Goal: Obtain resource: Download file/media

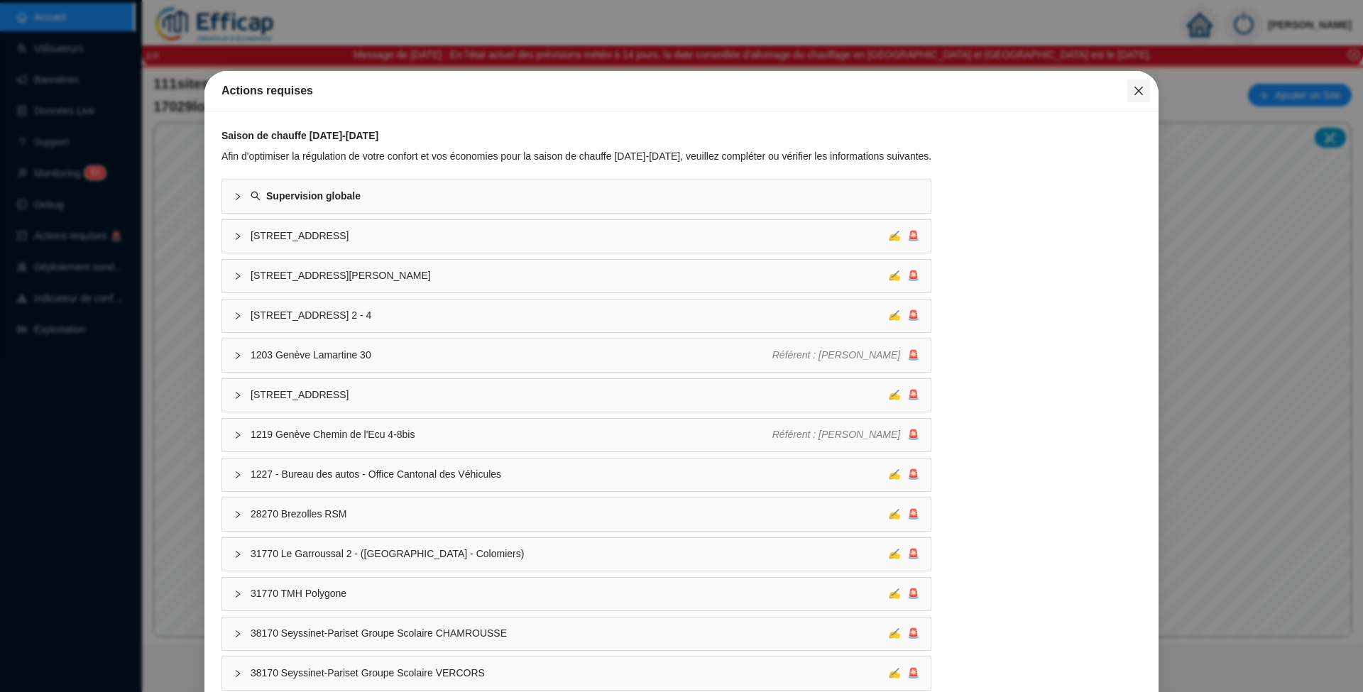
click at [1133, 91] on icon "close" at bounding box center [1138, 90] width 11 height 11
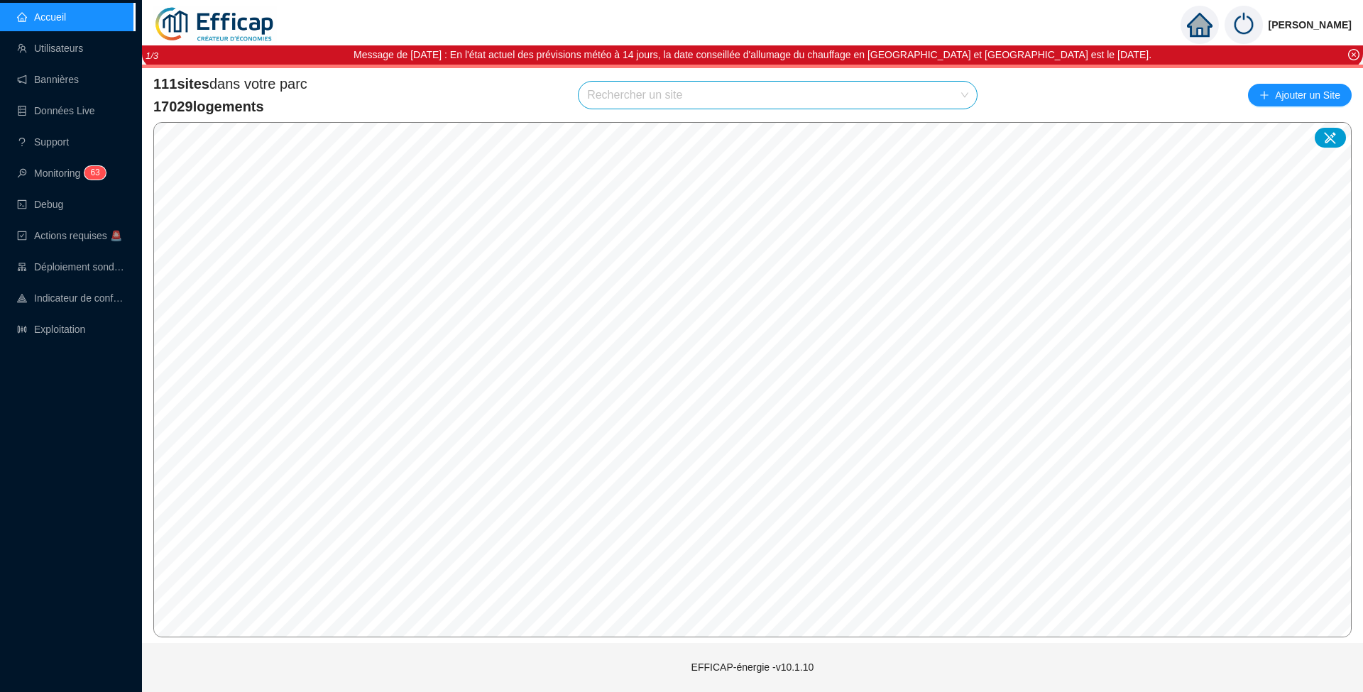
click at [647, 89] on input "search" at bounding box center [771, 95] width 368 height 27
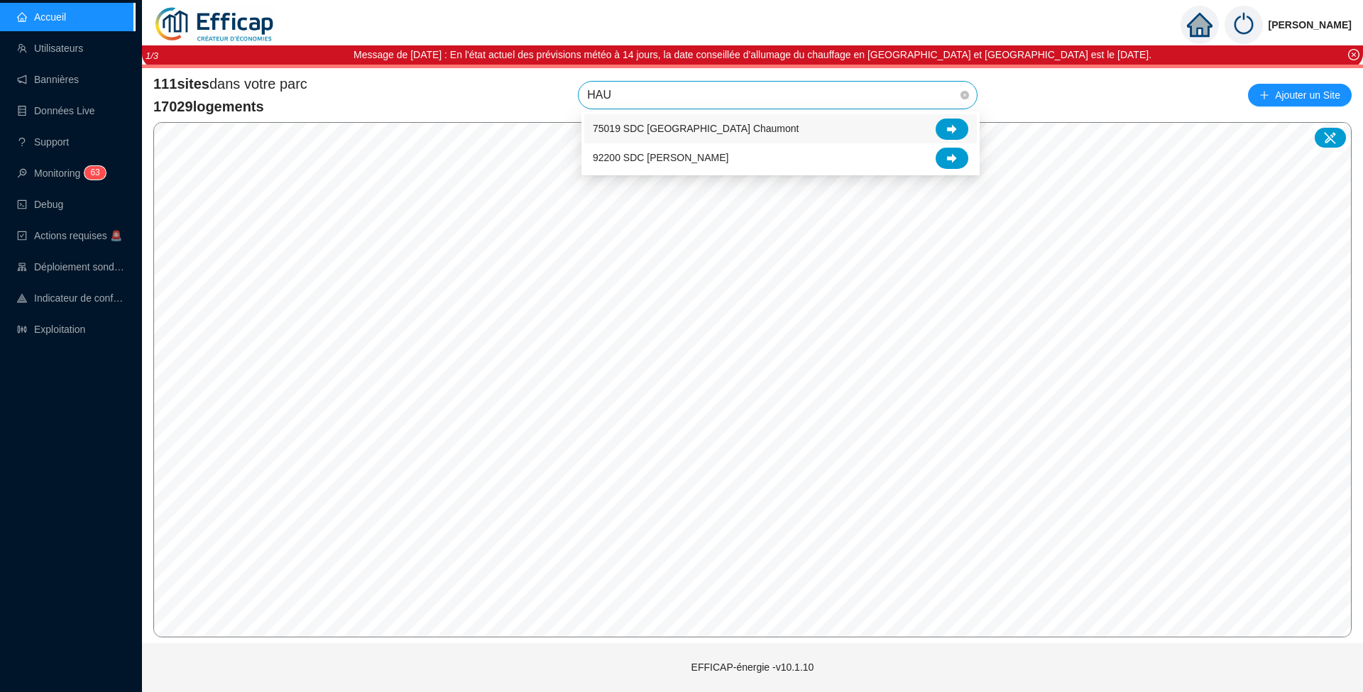
type input "HAUT"
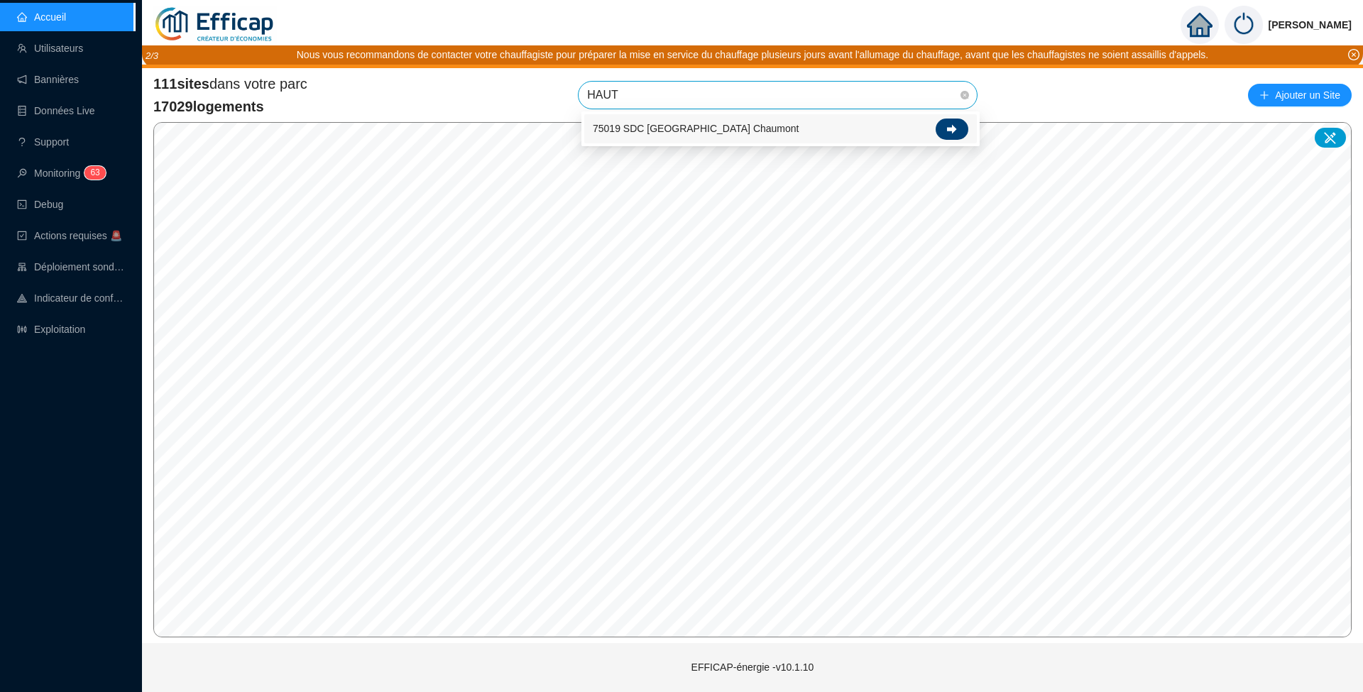
click at [958, 129] on div at bounding box center [952, 129] width 33 height 21
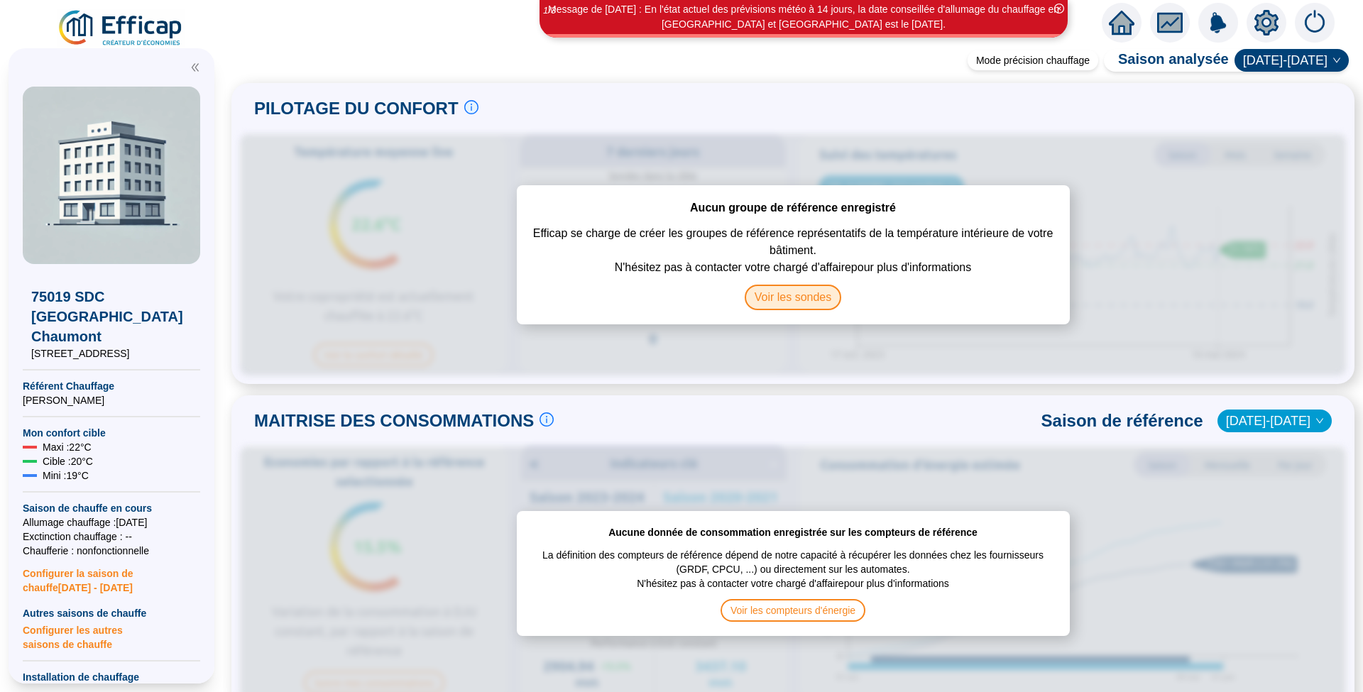
click at [794, 292] on span "Voir les sondes" at bounding box center [793, 298] width 97 height 26
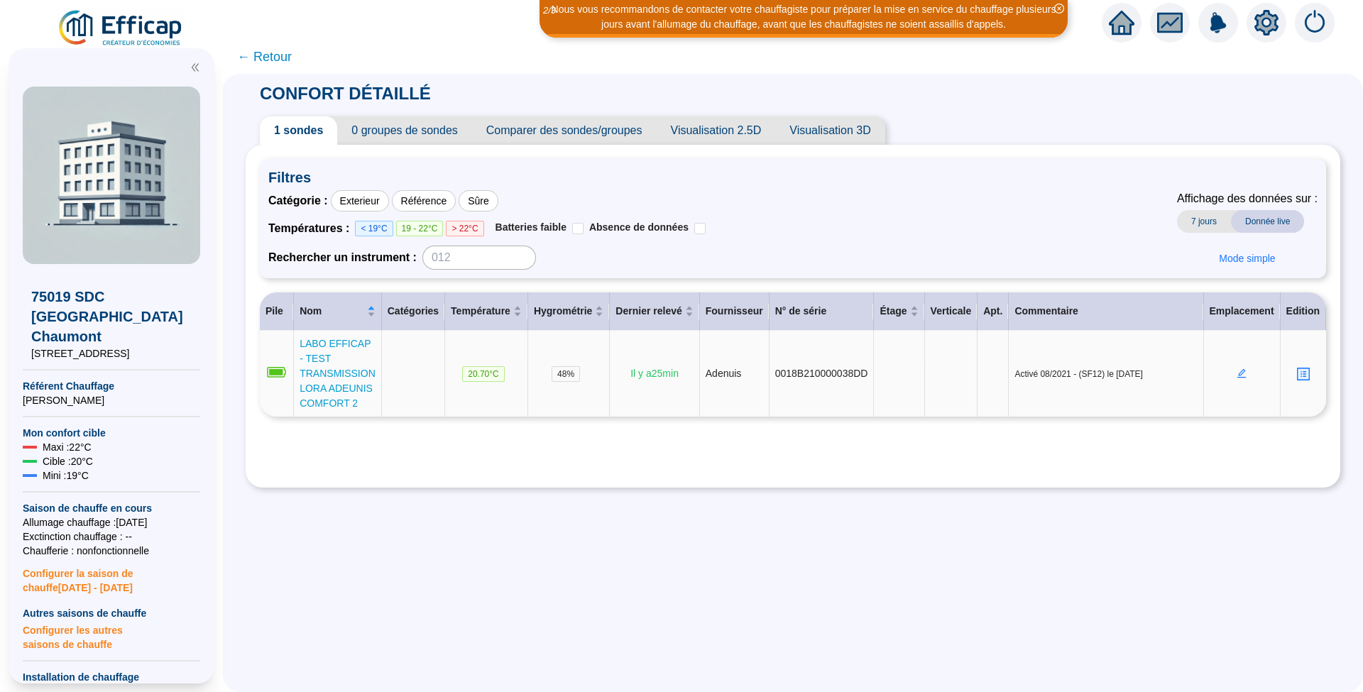
click at [339, 373] on span "LABO EFFICAP - TEST TRANSMISSION LORA ADEUNIS COMFORT 2" at bounding box center [338, 373] width 76 height 71
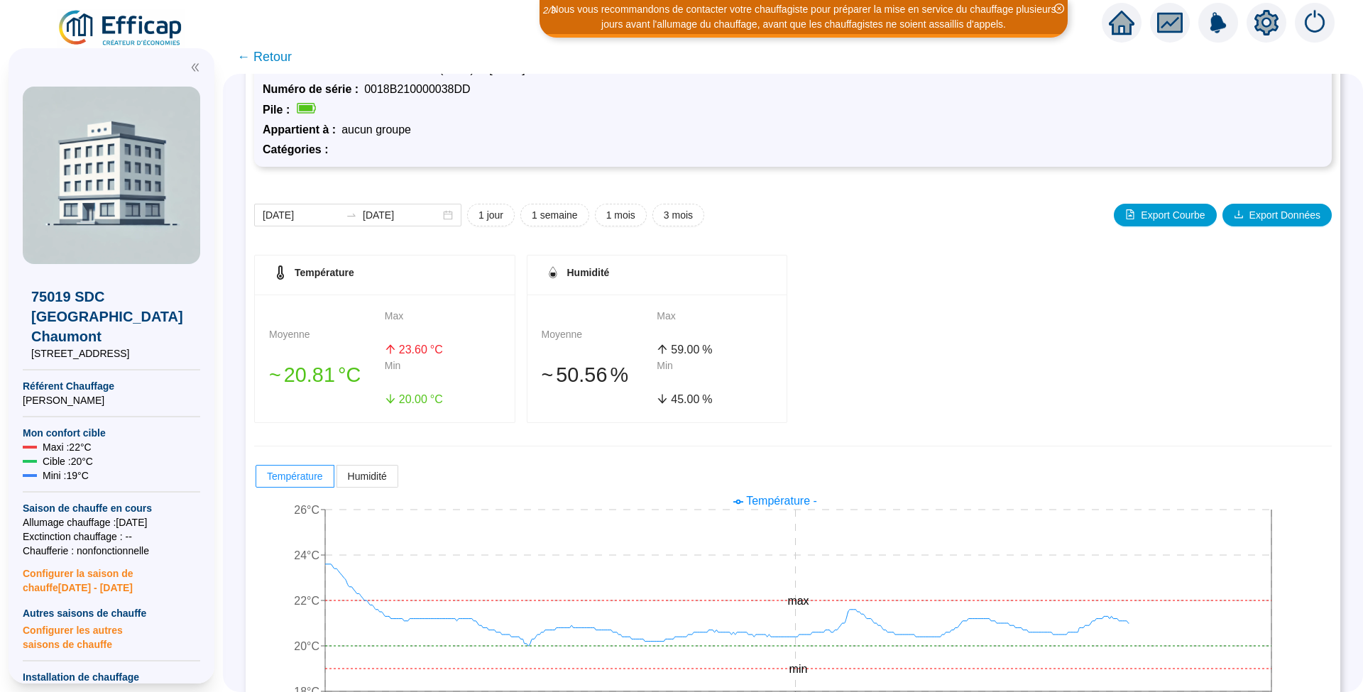
scroll to position [115, 0]
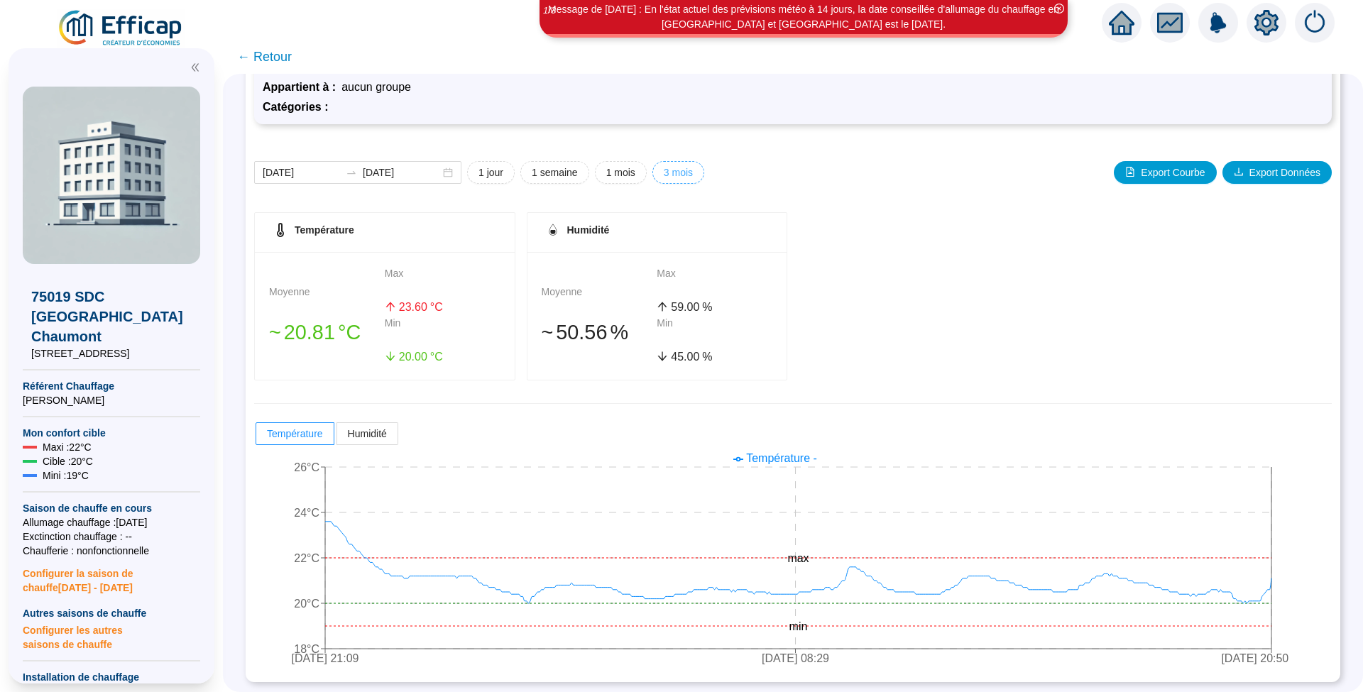
click at [681, 165] on span "3 mois" at bounding box center [678, 172] width 29 height 15
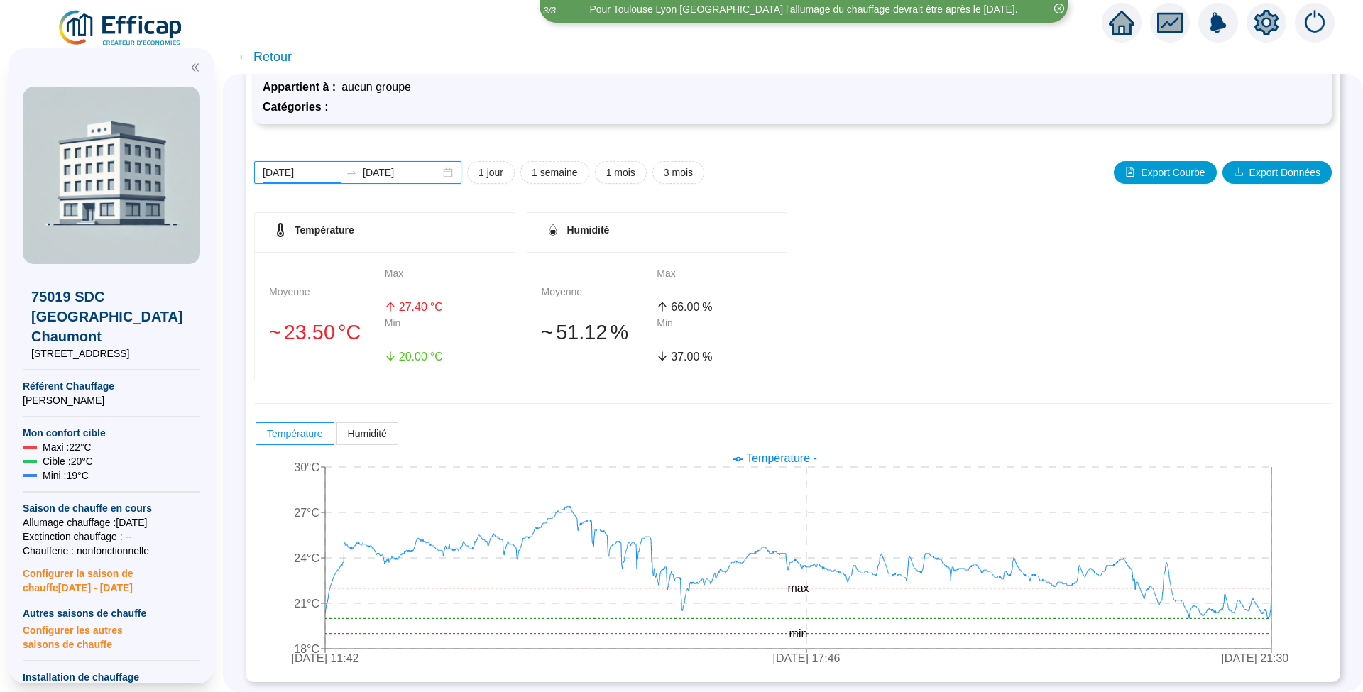
click at [336, 176] on input "[DATE]" at bounding box center [301, 172] width 77 height 15
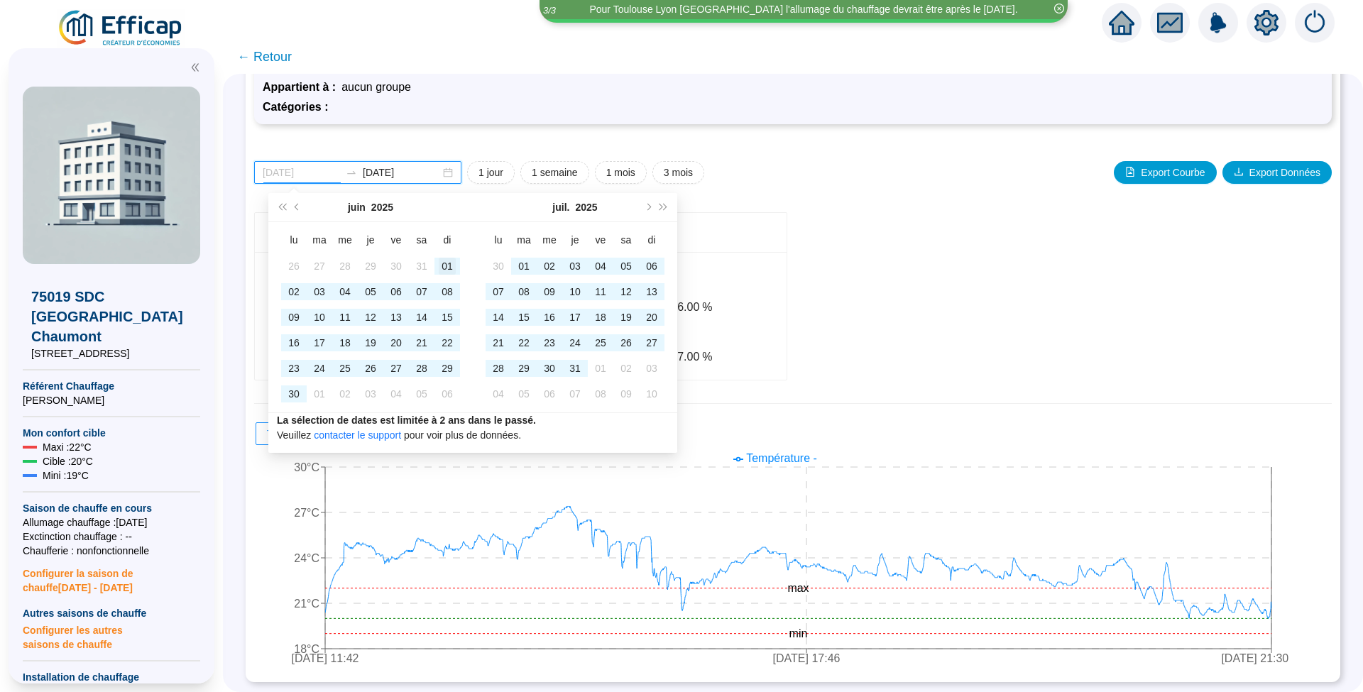
type input "[DATE]"
click at [444, 272] on div "01" at bounding box center [447, 266] width 17 height 17
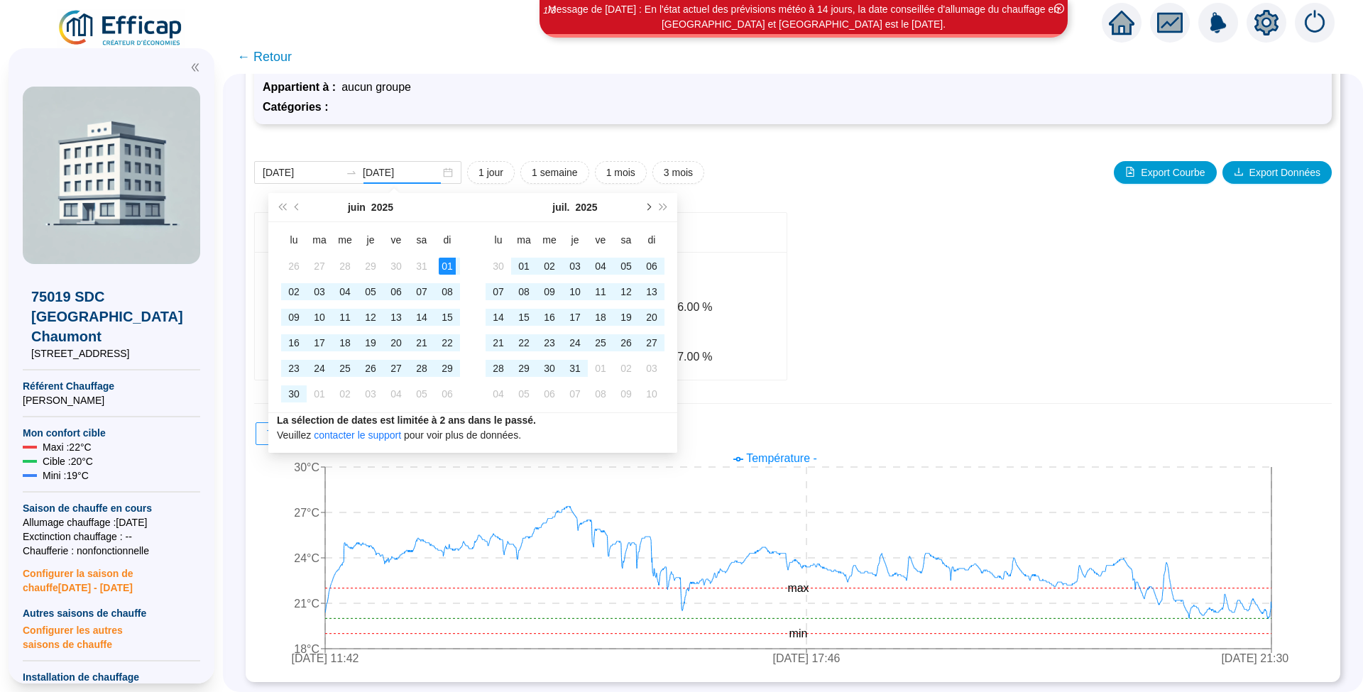
click at [647, 206] on span "Mois suivant (PageDown)" at bounding box center [647, 207] width 7 height 7
type input "[DATE]"
click at [530, 361] on div "30" at bounding box center [523, 368] width 17 height 17
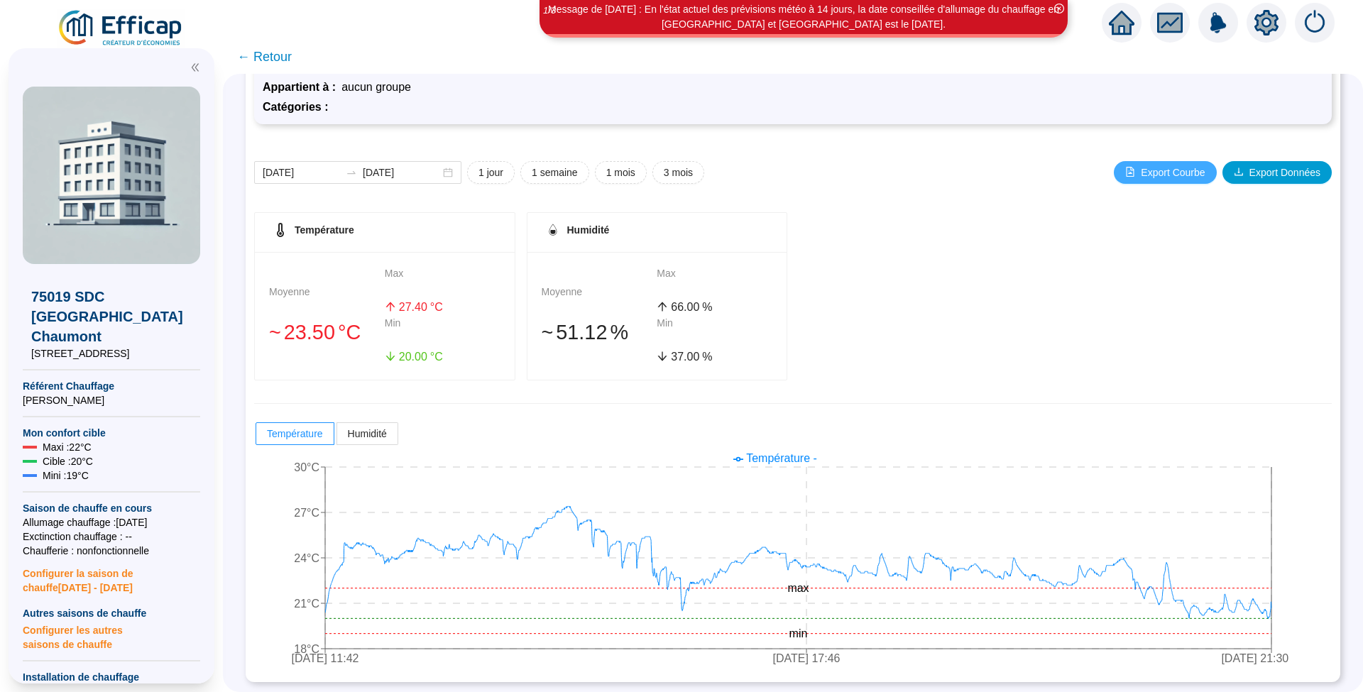
click at [1139, 180] on button "Export Courbe" at bounding box center [1165, 172] width 102 height 23
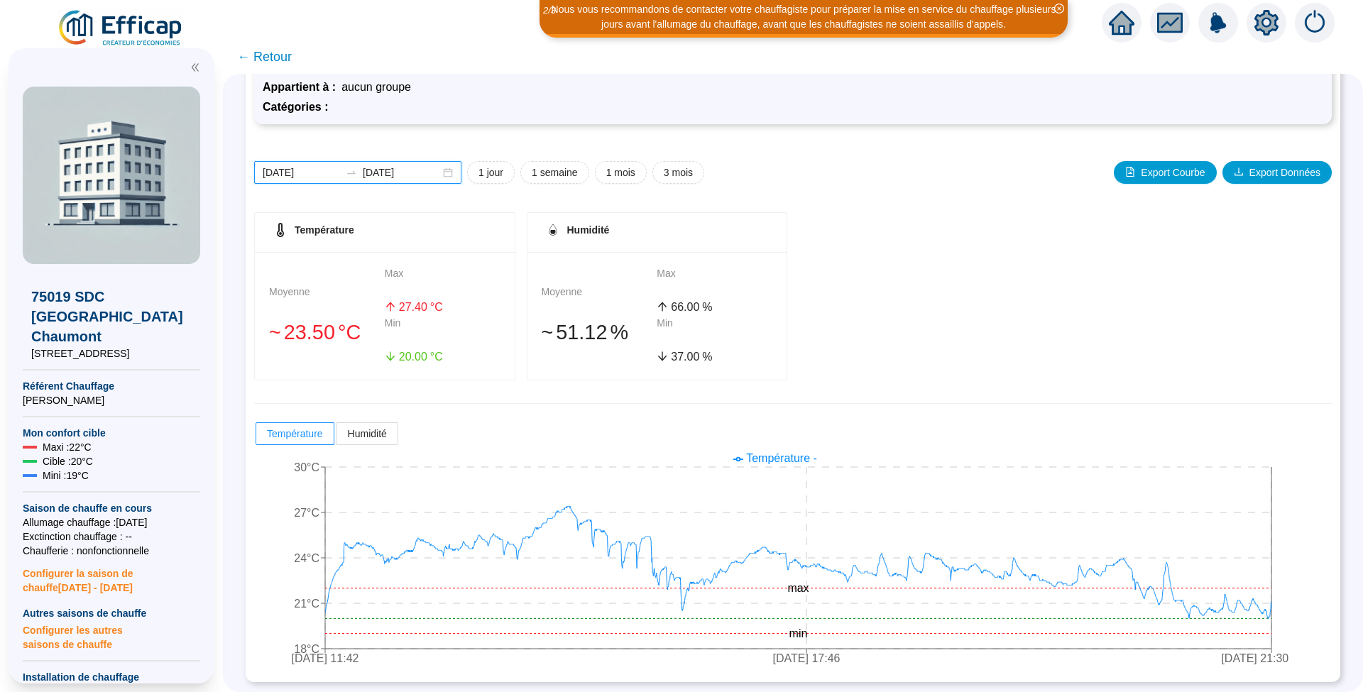
click at [336, 173] on input "[DATE]" at bounding box center [301, 172] width 77 height 15
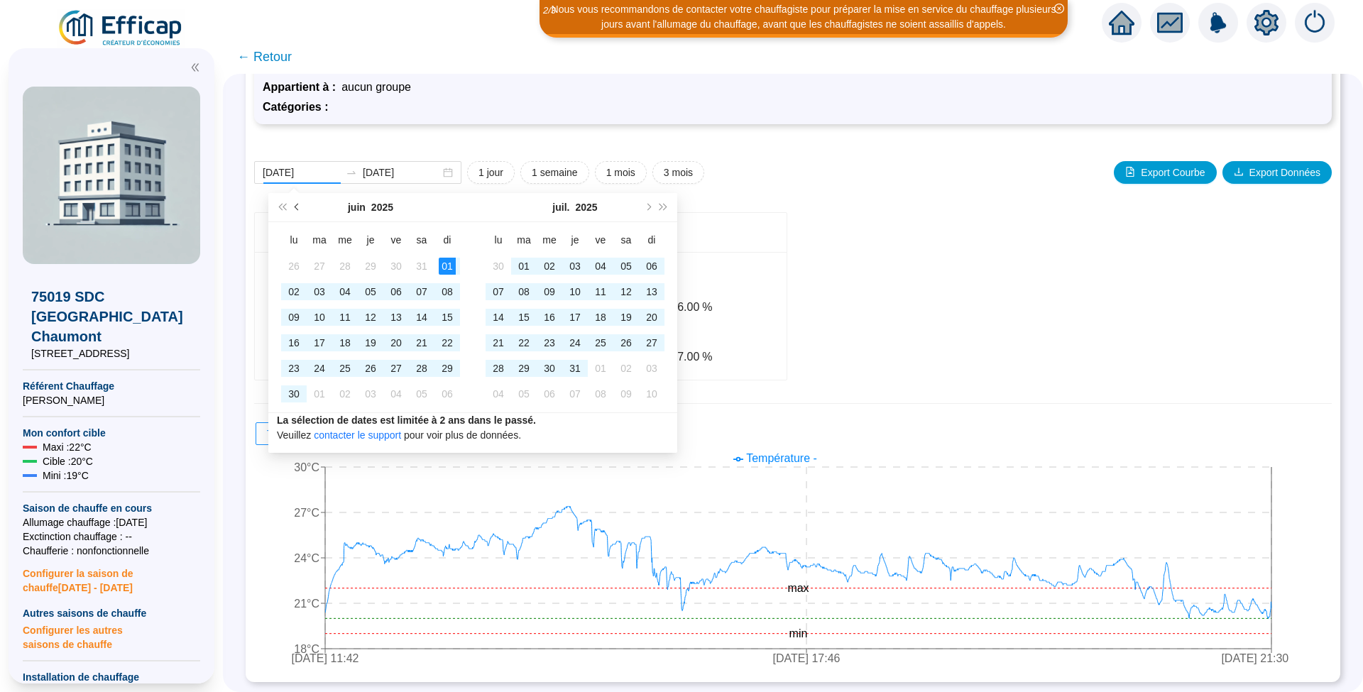
click at [292, 209] on button "Mois précédent (PageUp)" at bounding box center [298, 207] width 16 height 28
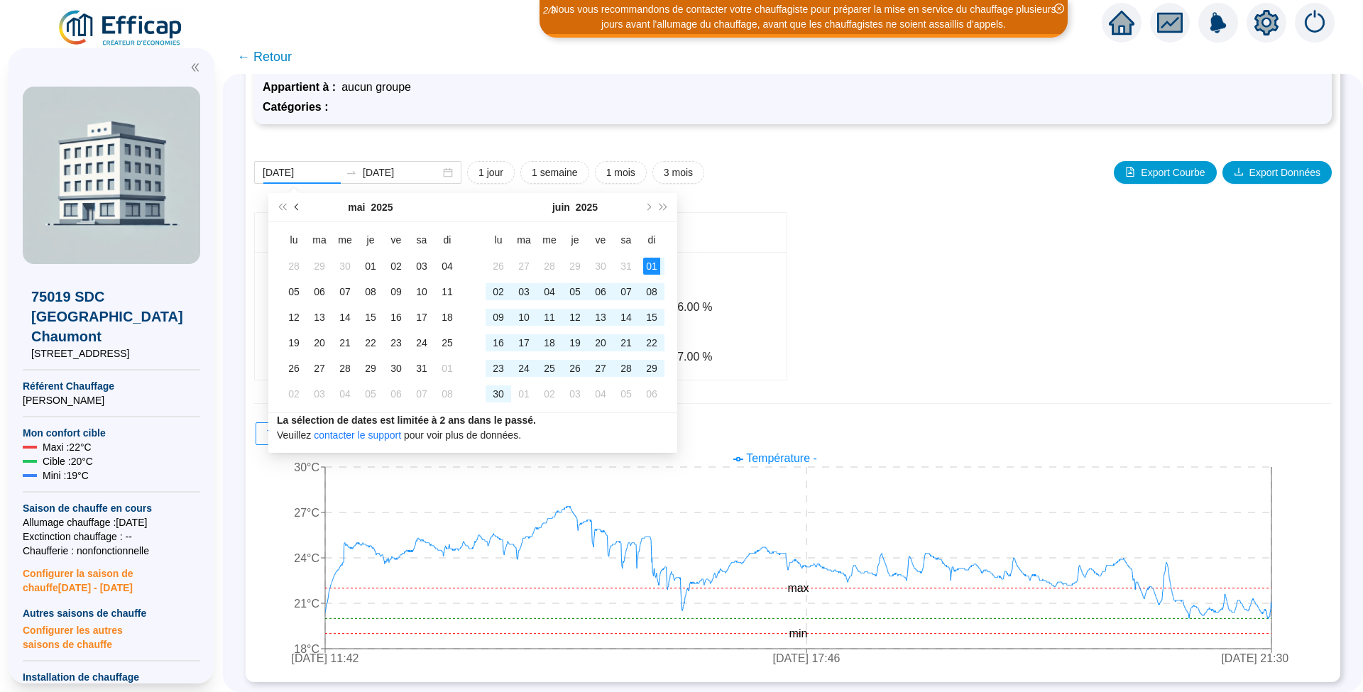
click at [294, 209] on button "Mois précédent (PageUp)" at bounding box center [298, 207] width 16 height 28
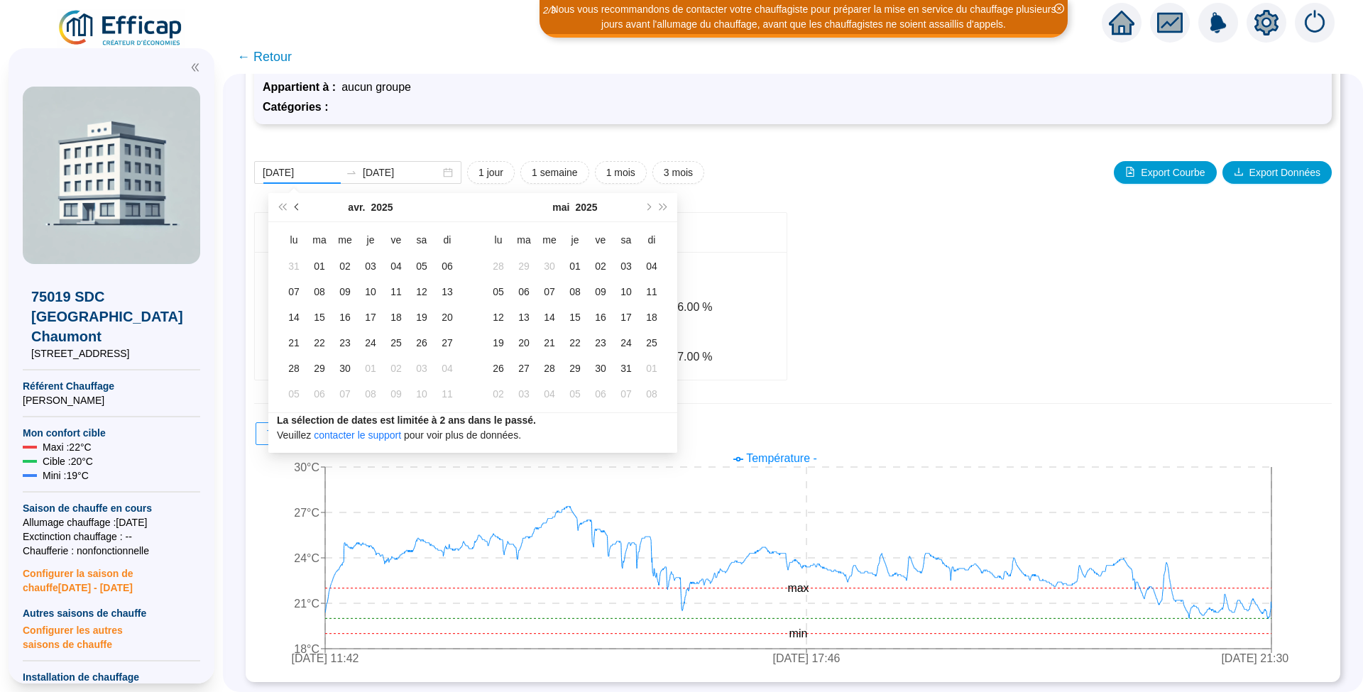
click at [294, 209] on button "Mois précédent (PageUp)" at bounding box center [298, 207] width 16 height 28
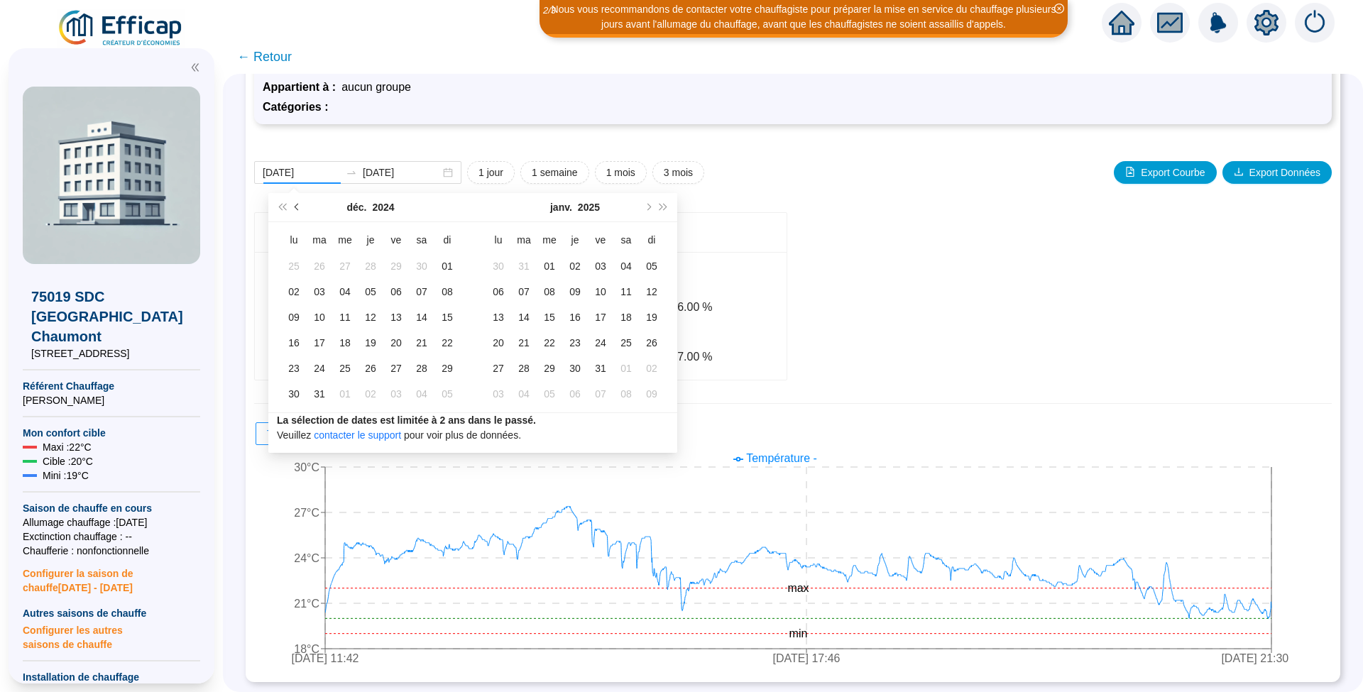
click at [294, 209] on button "Mois précédent (PageUp)" at bounding box center [298, 207] width 16 height 28
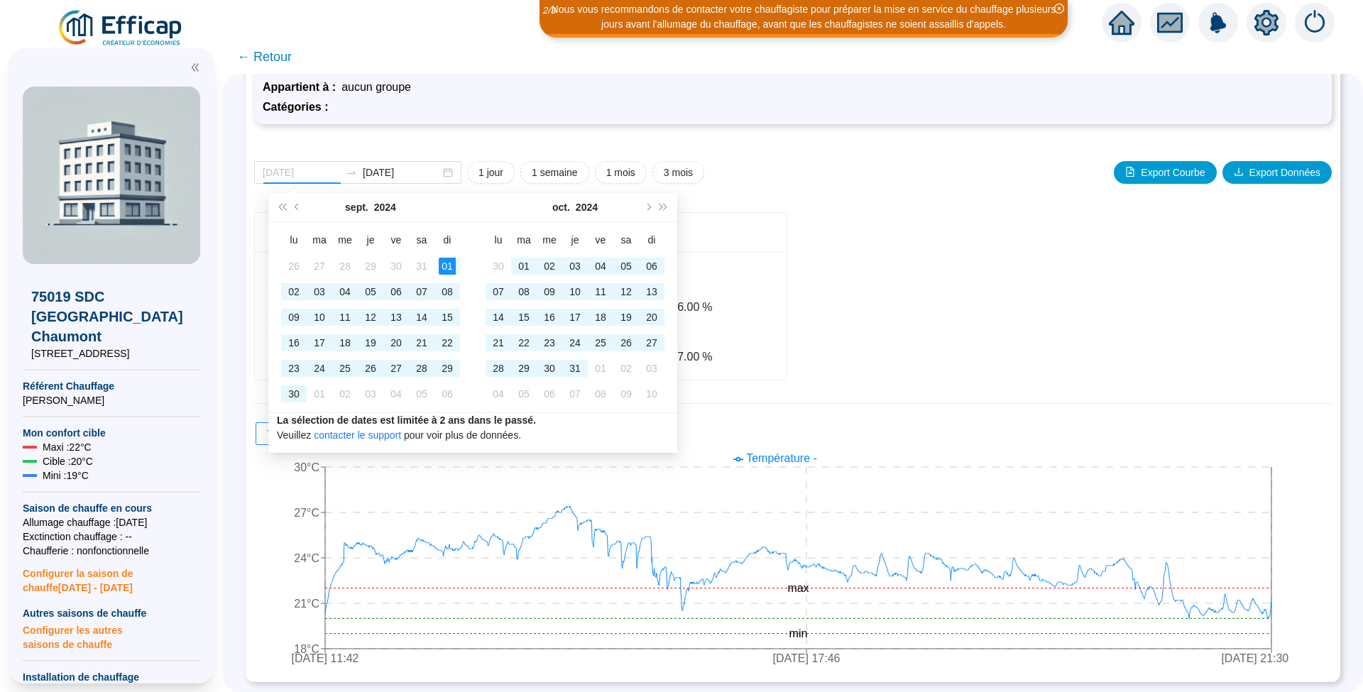
click at [454, 264] on div "01" at bounding box center [447, 266] width 17 height 17
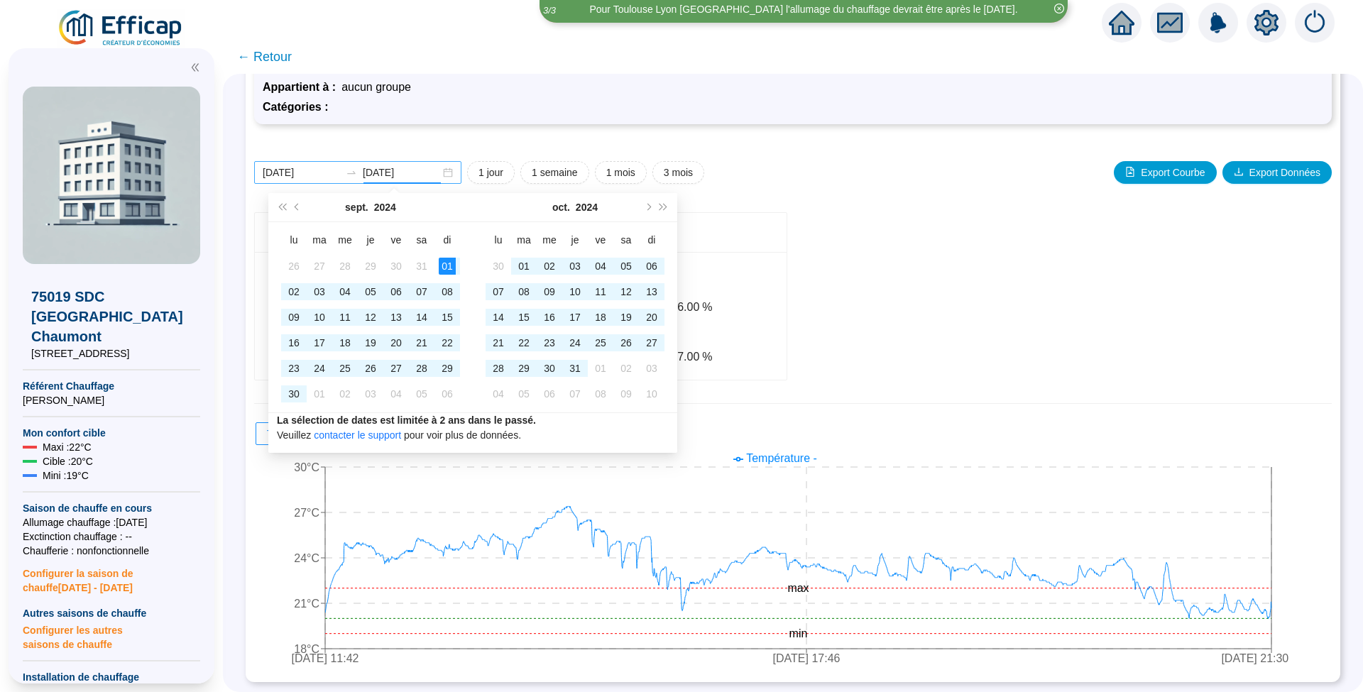
type input "[DATE]"
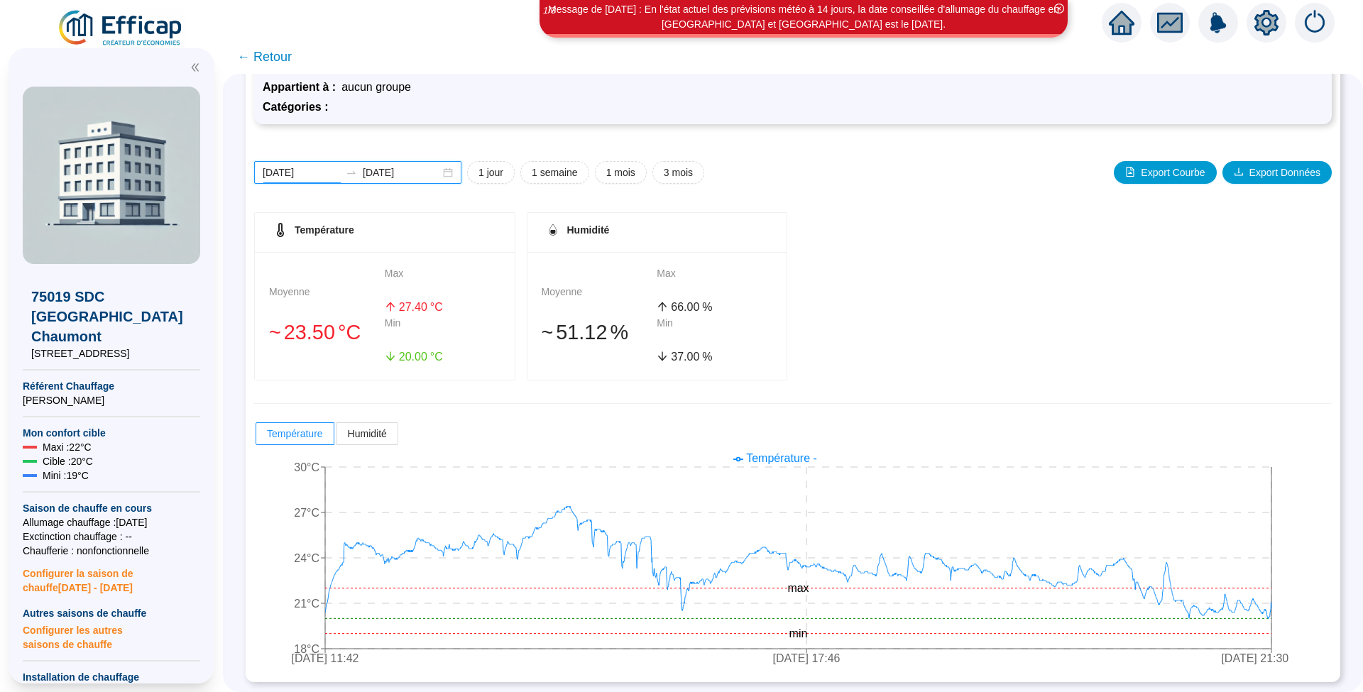
click at [295, 173] on input "[DATE]" at bounding box center [301, 172] width 77 height 15
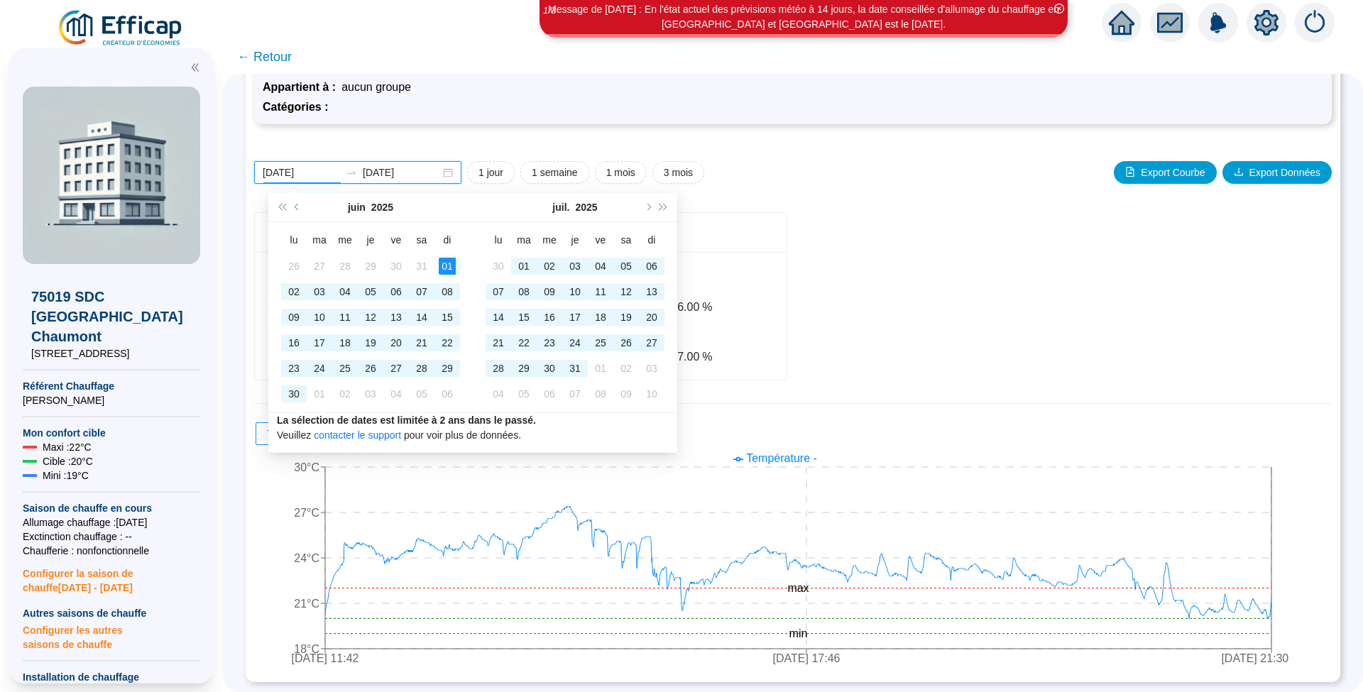
click at [297, 172] on input "[DATE]" at bounding box center [301, 172] width 77 height 15
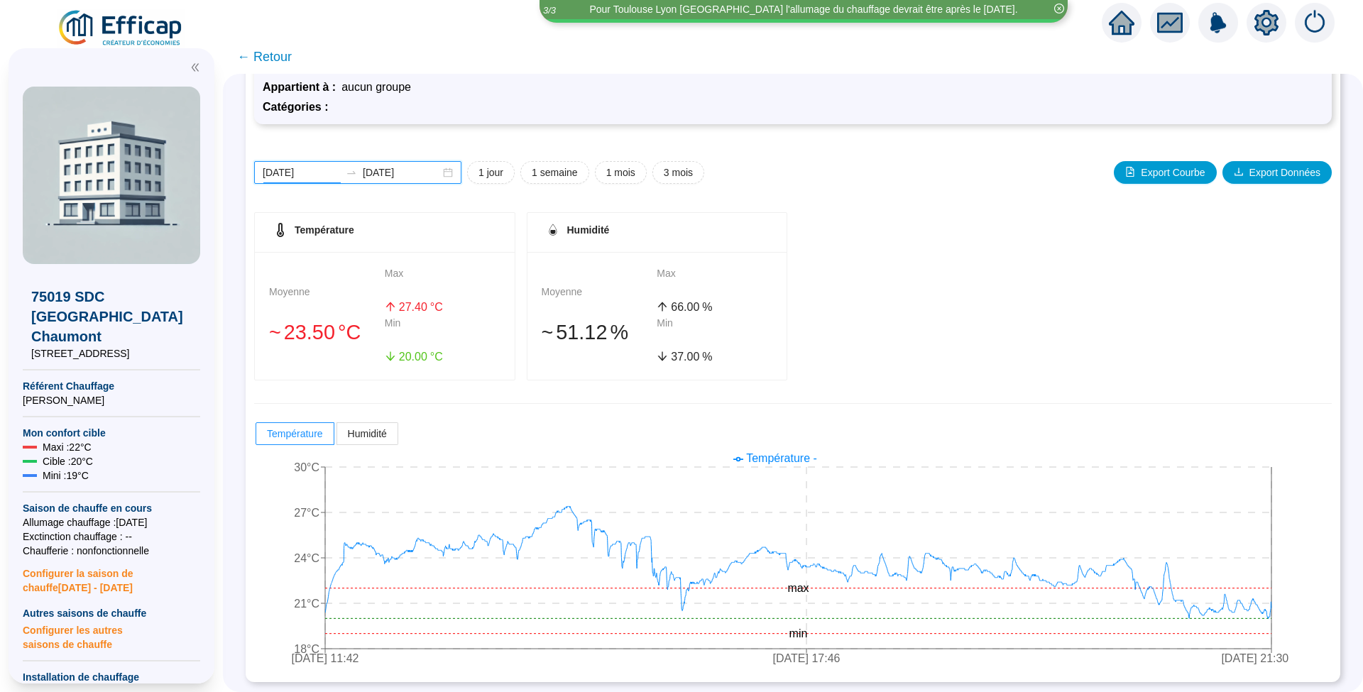
drag, startPoint x: 290, startPoint y: 170, endPoint x: 297, endPoint y: 172, distance: 7.2
click at [297, 172] on input "[DATE]" at bounding box center [301, 172] width 77 height 15
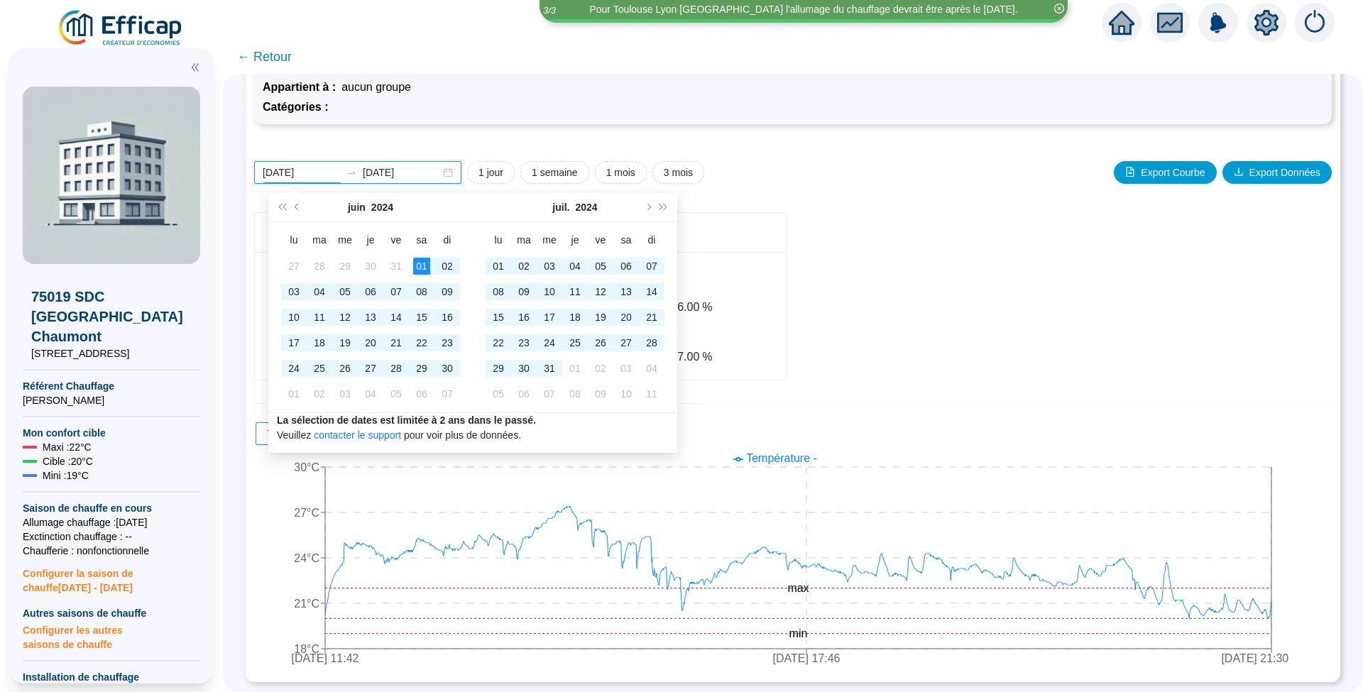
click at [311, 172] on input "[DATE]" at bounding box center [301, 172] width 77 height 15
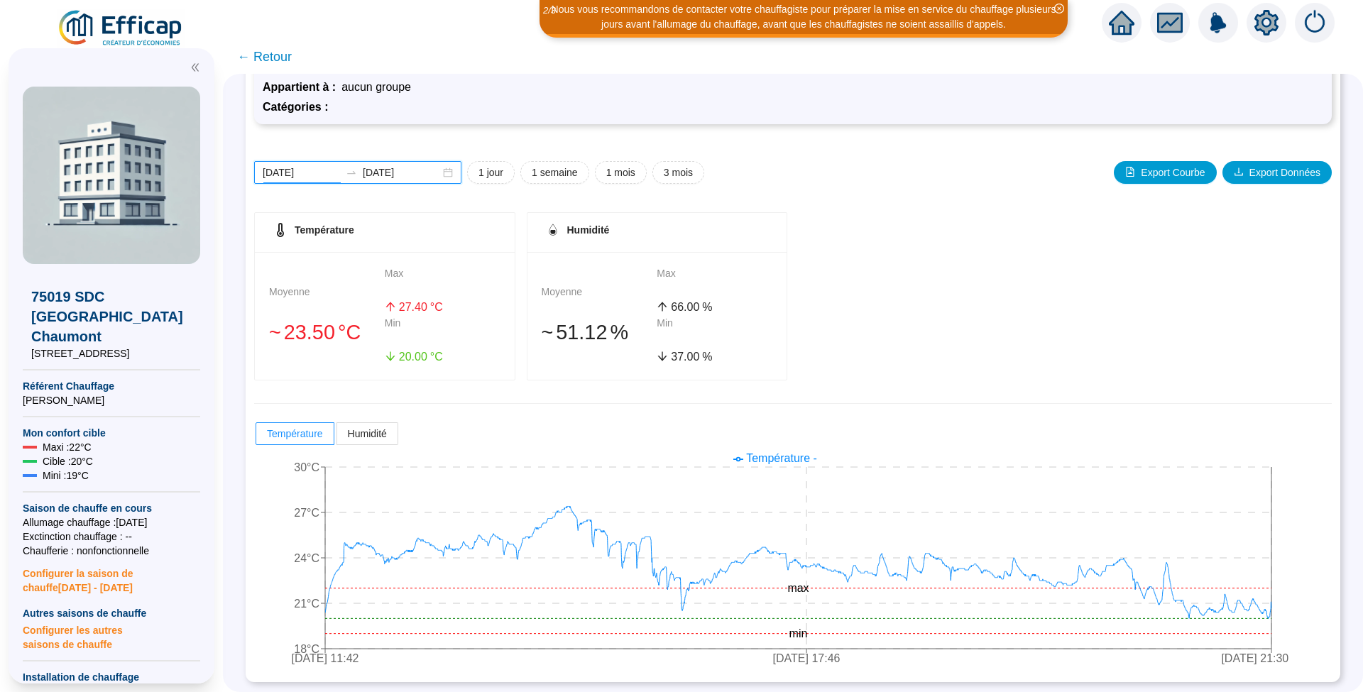
click at [328, 173] on input "[DATE]" at bounding box center [301, 172] width 77 height 15
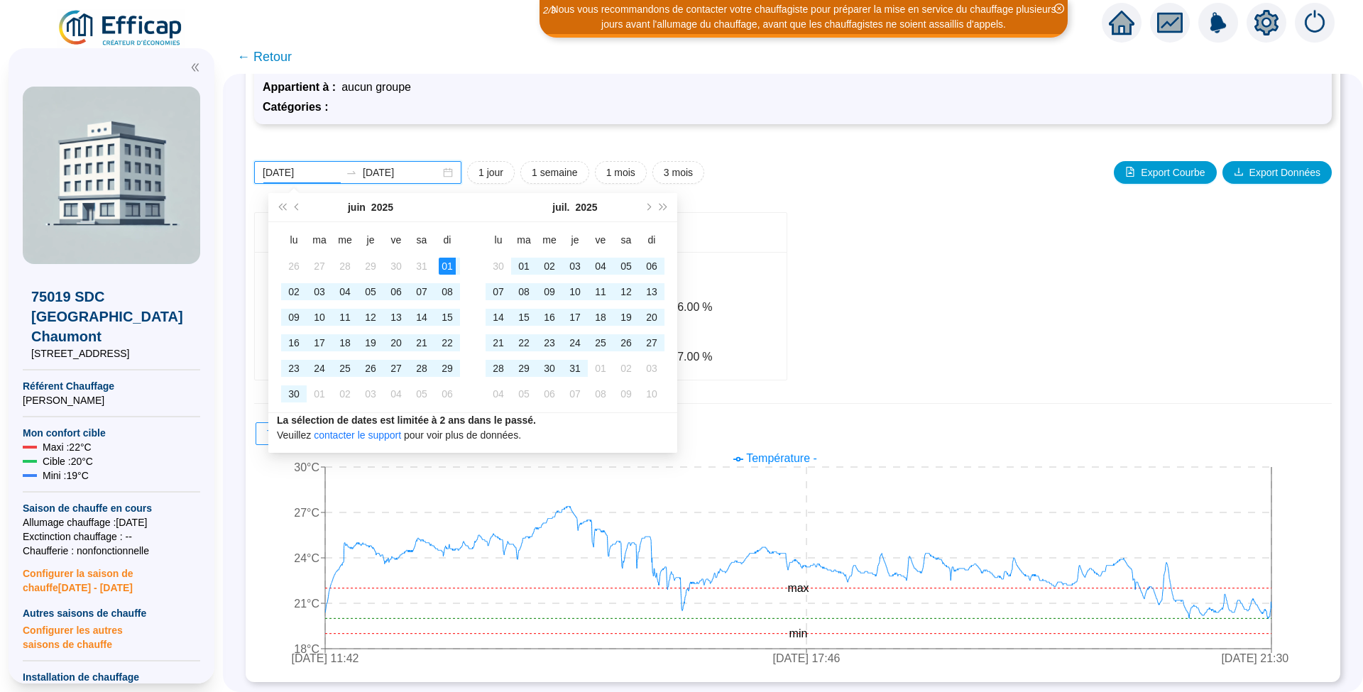
click at [297, 174] on input "[DATE]" at bounding box center [301, 172] width 77 height 15
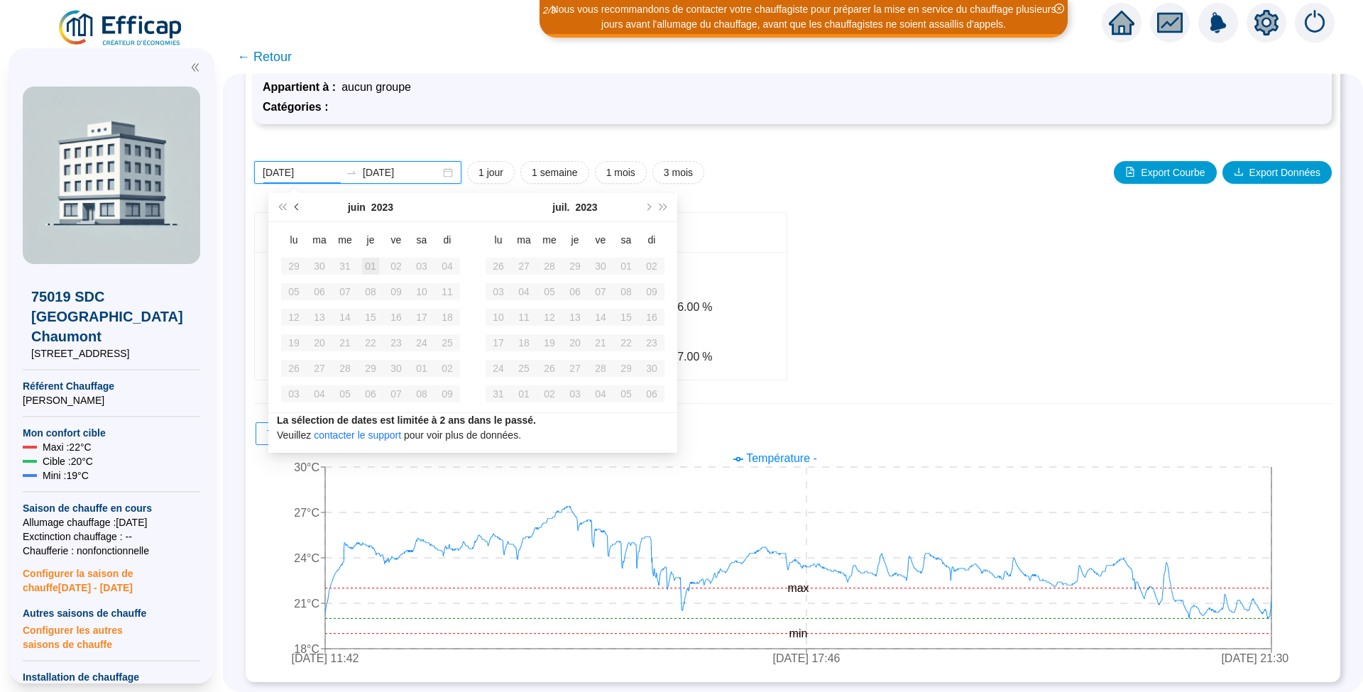
type input "[DATE]"
